Goal: Information Seeking & Learning: Find specific fact

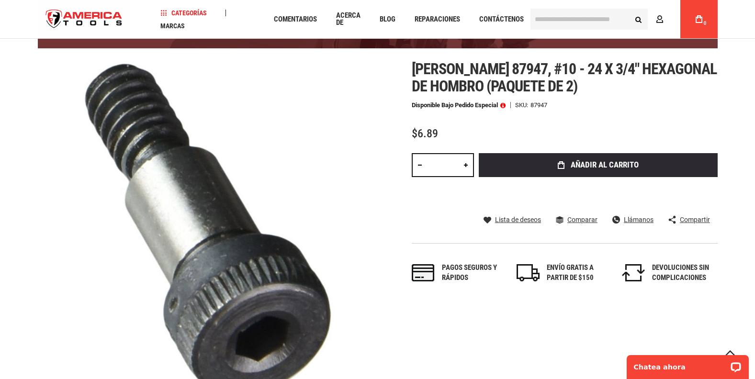
click at [434, 61] on span "[PERSON_NAME] 87947, #10 - 24 x 3/4" hexagonal de hombro (paquete de 2)" at bounding box center [564, 77] width 305 height 35
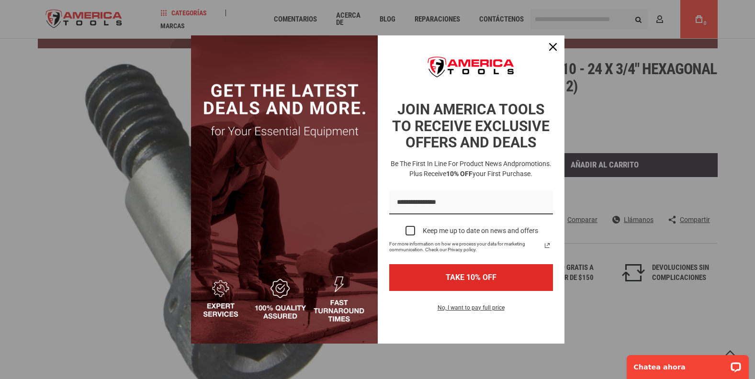
click at [451, 86] on div "Marketing offer form" at bounding box center [470, 70] width 175 height 51
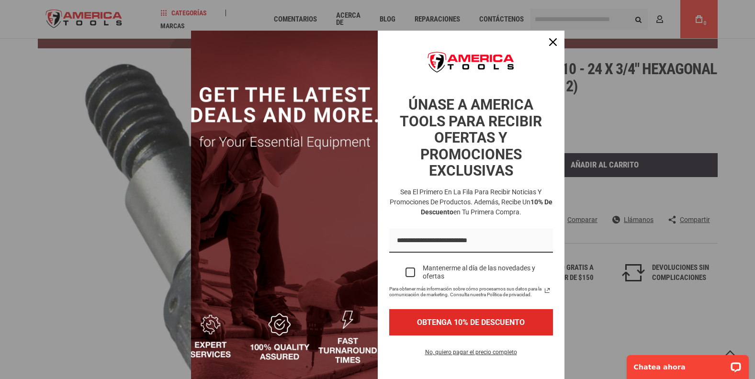
click at [624, 115] on div "Formulario de oferta de marketing" at bounding box center [377, 189] width 755 height 379
click at [551, 45] on icon "Cerrar icono" at bounding box center [553, 42] width 8 height 8
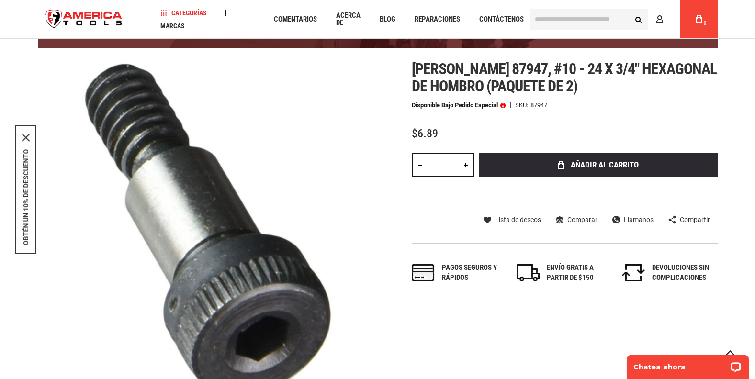
click at [529, 88] on span "[PERSON_NAME] 87947, #10 - 24 x 3/4" hexagonal de hombro (paquete de 2)" at bounding box center [564, 77] width 305 height 35
drag, startPoint x: 529, startPoint y: 88, endPoint x: 496, endPoint y: 86, distance: 32.1
click at [496, 86] on span "[PERSON_NAME] 87947, #10 - 24 x 3/4" hexagonal de hombro (paquete de 2)" at bounding box center [564, 77] width 305 height 35
drag, startPoint x: 491, startPoint y: 86, endPoint x: 559, endPoint y: 84, distance: 67.5
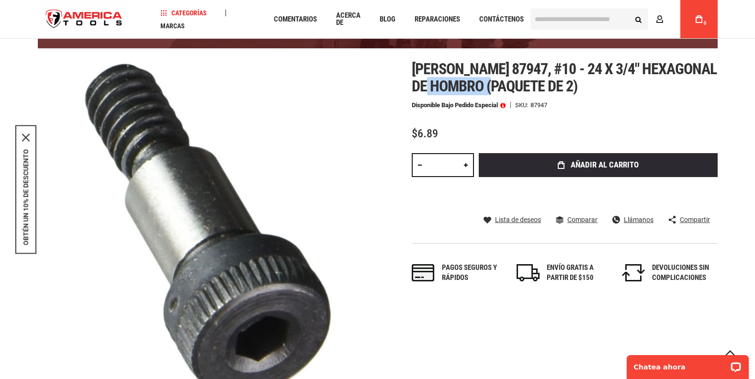
click at [559, 84] on span "[PERSON_NAME] 87947, #10 - 24 x 3/4" hexagonal de hombro (paquete de 2)" at bounding box center [564, 77] width 305 height 35
copy span "de hombro"
